Goal: Task Accomplishment & Management: Complete application form

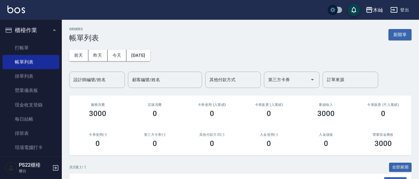
scroll to position [93, 0]
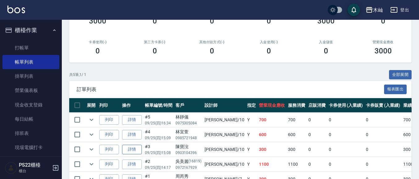
click at [136, 150] on link "詳情" at bounding box center [132, 150] width 20 height 10
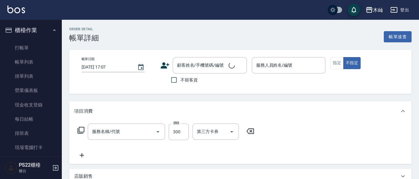
type input "[DATE] 15:08"
type input "小愛-10"
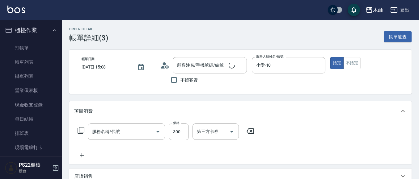
type input "洗髮(101)"
type input "[PERSON_NAME]/0903104396/"
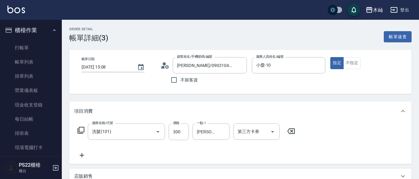
click at [84, 157] on icon at bounding box center [81, 155] width 15 height 7
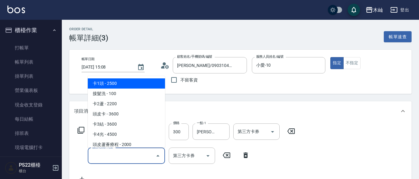
click at [101, 156] on input "服務名稱/代號" at bounding box center [122, 156] width 62 height 11
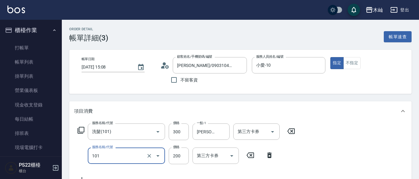
type input "洗髮(101)"
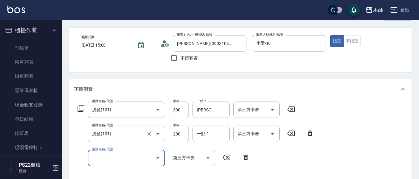
scroll to position [37, 0]
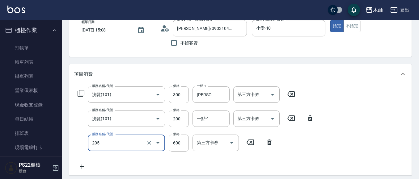
type input "A級洗剪(205)"
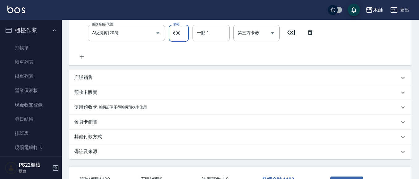
scroll to position [161, 0]
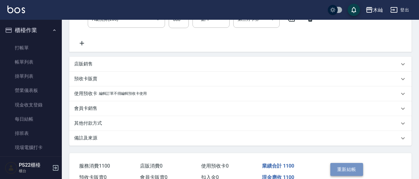
click at [345, 173] on button "重新結帳" at bounding box center [347, 169] width 33 height 13
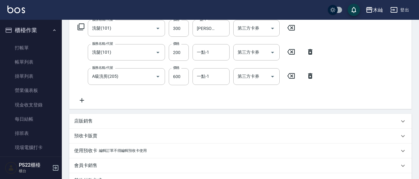
scroll to position [0, 0]
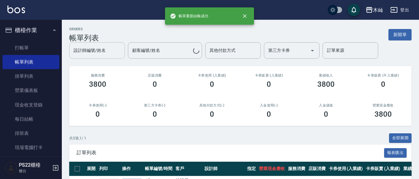
click at [94, 52] on div "設計師編號/姓名 設計師編號/姓名 顧客編號/姓名 顧客編號/姓名 其他付款方式 其他付款方式 第三方卡券 第三方卡券 訂單來源 訂單來源" at bounding box center [240, 50] width 343 height 16
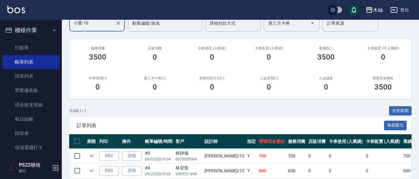
scroll to position [115, 0]
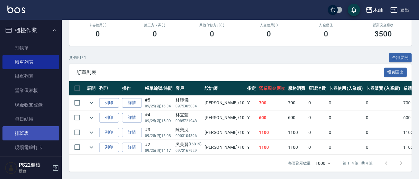
type input "小愛-10"
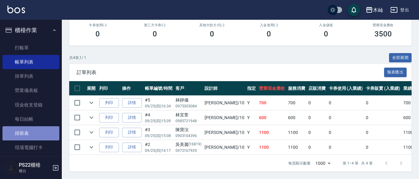
click at [48, 130] on link "排班表" at bounding box center [30, 133] width 57 height 14
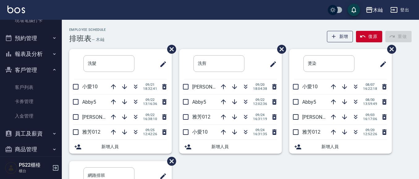
scroll to position [90, 0]
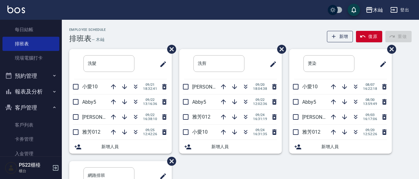
click at [38, 98] on button "報表及分析" at bounding box center [30, 92] width 57 height 16
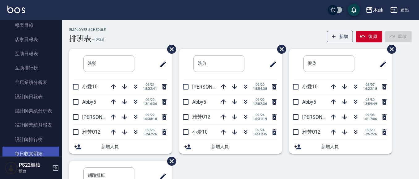
scroll to position [182, 0]
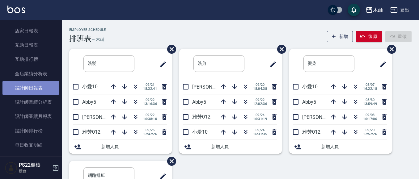
click at [30, 87] on link "設計師日報表" at bounding box center [30, 88] width 57 height 14
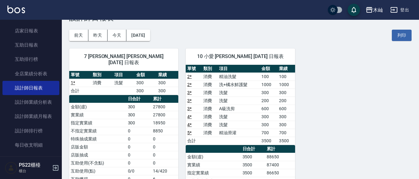
scroll to position [31, 0]
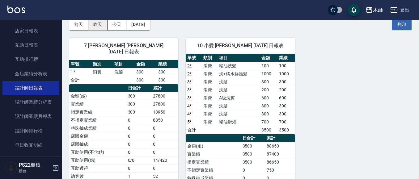
click at [100, 25] on button "昨天" at bounding box center [97, 24] width 19 height 11
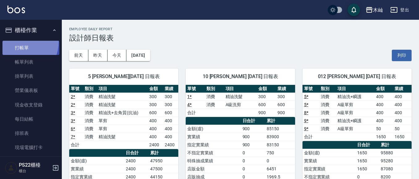
click at [15, 41] on link "打帳單" at bounding box center [30, 48] width 57 height 14
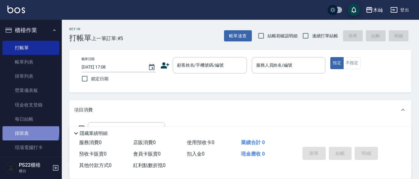
click at [30, 131] on link "排班表" at bounding box center [30, 133] width 57 height 14
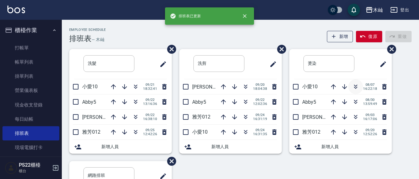
click at [357, 88] on icon "button" at bounding box center [355, 86] width 7 height 7
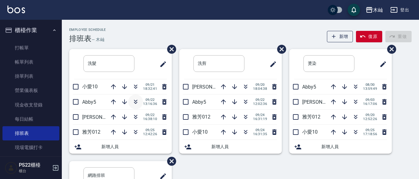
click at [133, 102] on icon "button" at bounding box center [135, 101] width 7 height 7
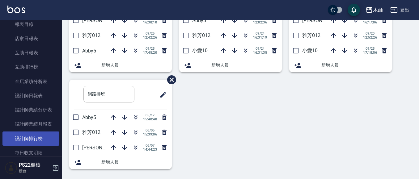
scroll to position [186, 0]
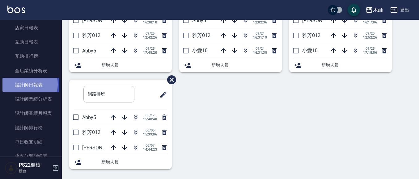
click at [29, 84] on link "設計師日報表" at bounding box center [30, 85] width 57 height 14
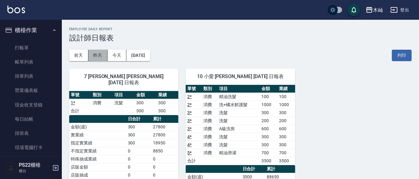
click at [97, 53] on button "昨天" at bounding box center [97, 55] width 19 height 11
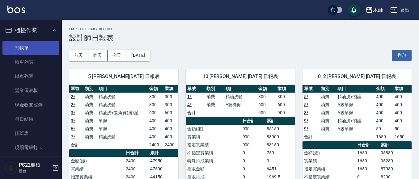
click at [41, 45] on link "打帳單" at bounding box center [30, 48] width 57 height 14
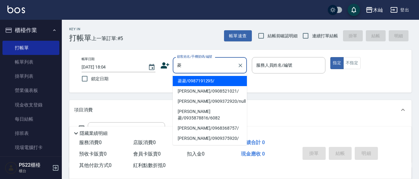
click at [185, 83] on li "菱菱/0987191295/" at bounding box center [210, 81] width 74 height 10
type input "菱菱/0987191295/"
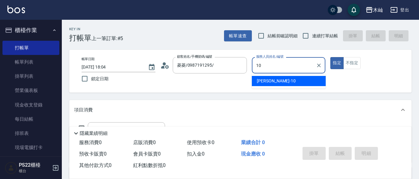
type input "小愛-10"
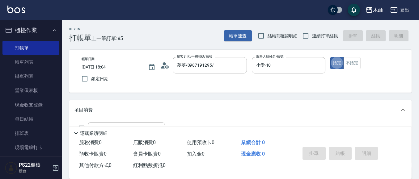
type button "true"
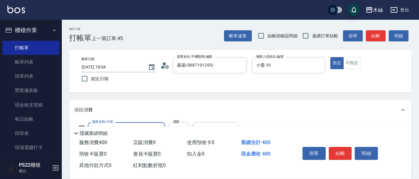
type input "精油洗+瞬護(904)"
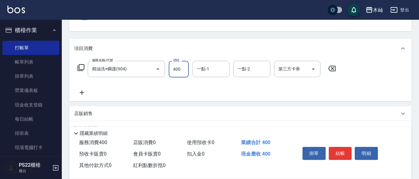
scroll to position [62, 0]
type input "[PERSON_NAME]-17"
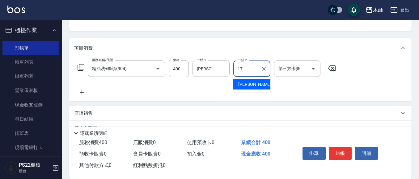
type input "[PERSON_NAME]-17"
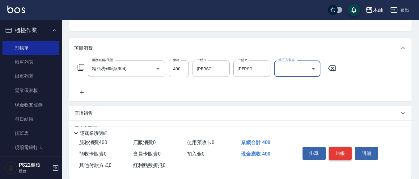
click at [348, 154] on button "結帳" at bounding box center [340, 153] width 23 height 13
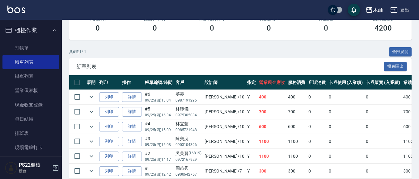
scroll to position [145, 0]
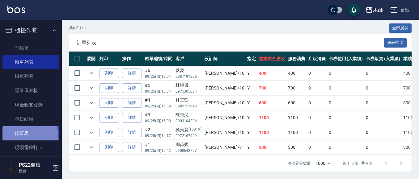
click at [29, 135] on link "排班表" at bounding box center [30, 133] width 57 height 14
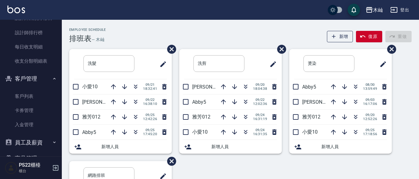
scroll to position [314, 0]
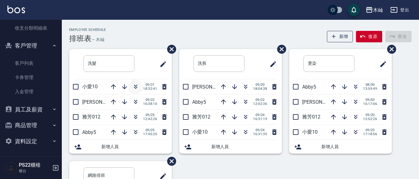
click at [133, 87] on icon "button" at bounding box center [135, 86] width 7 height 7
